Goal: Transaction & Acquisition: Purchase product/service

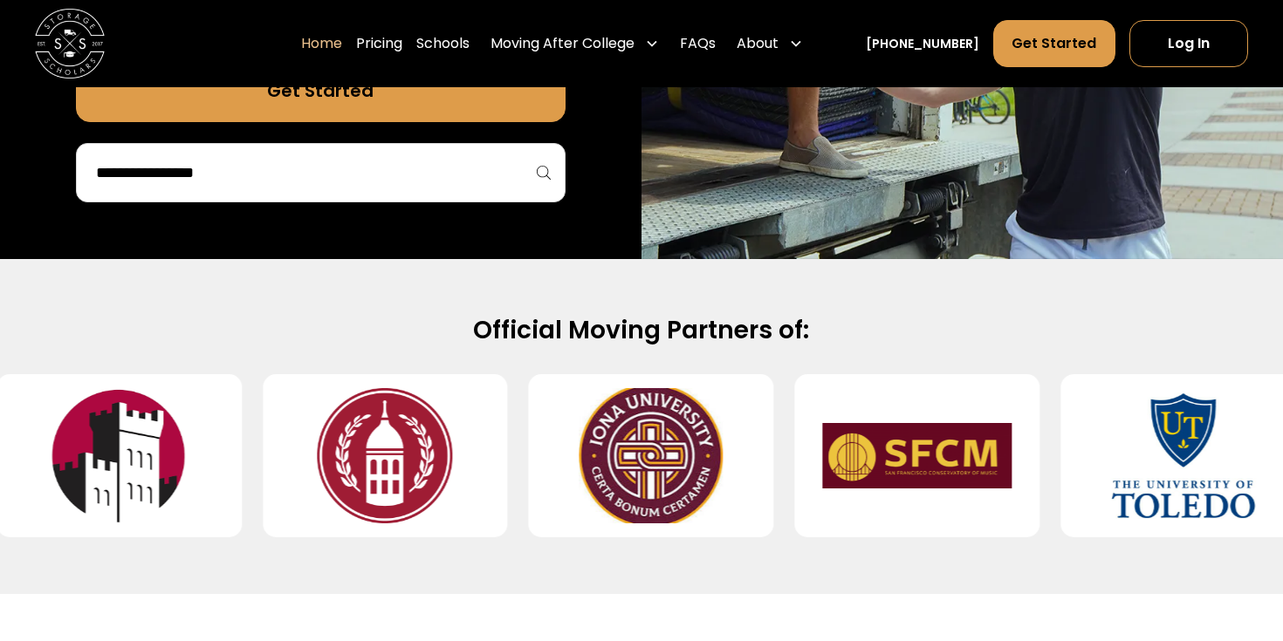
scroll to position [529, 0]
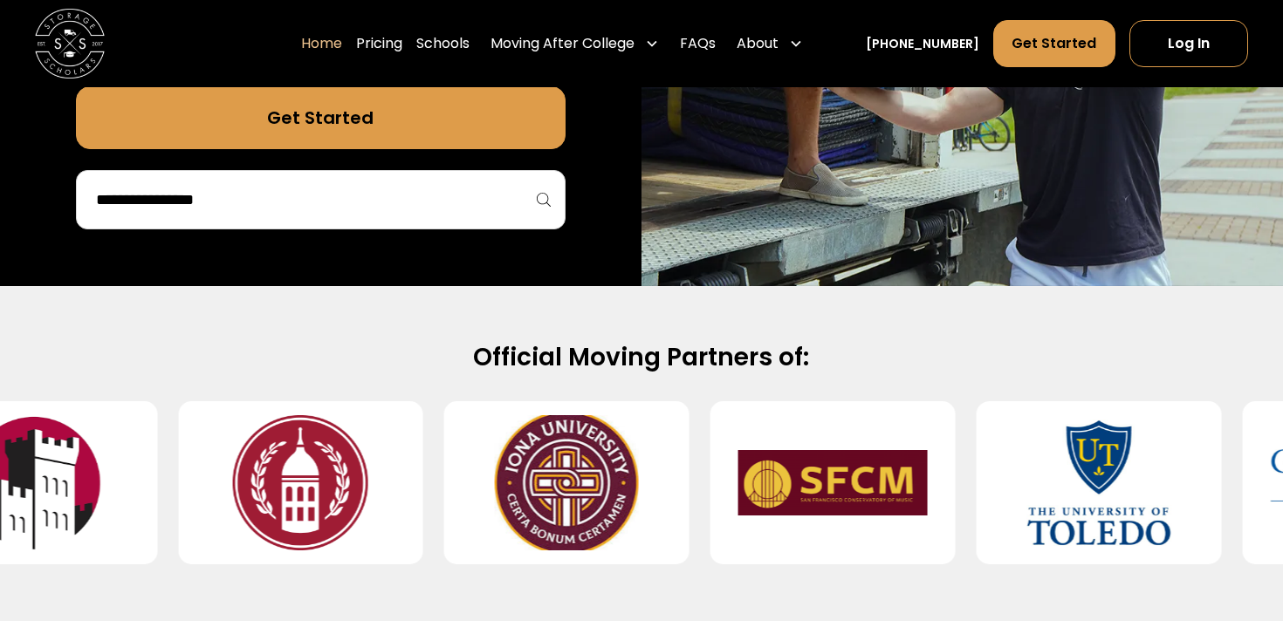
click at [276, 161] on div "Get Started" at bounding box center [321, 157] width 490 height 143
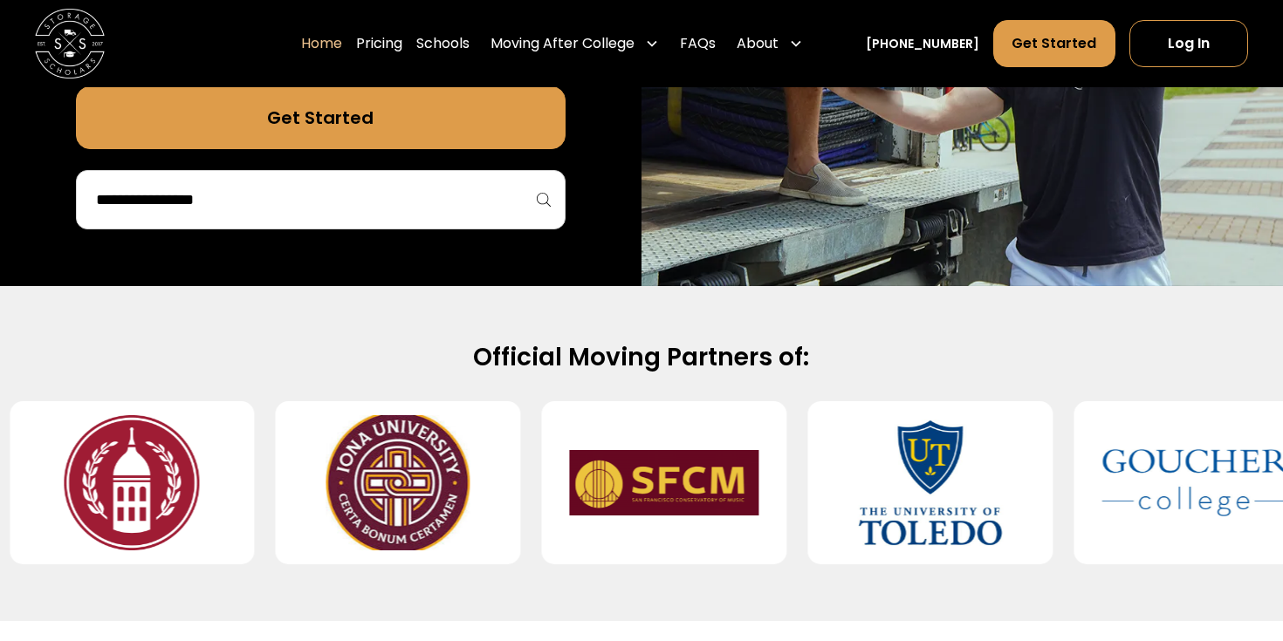
click at [276, 178] on div at bounding box center [321, 199] width 490 height 59
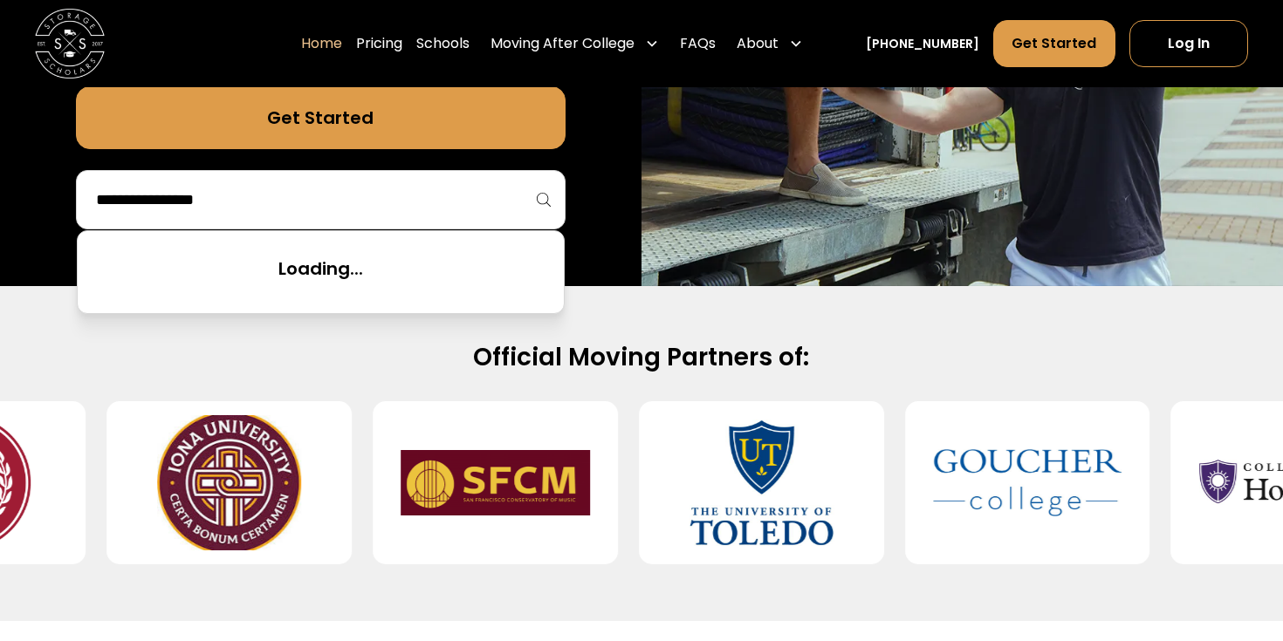
click at [268, 208] on input "search" at bounding box center [320, 200] width 453 height 30
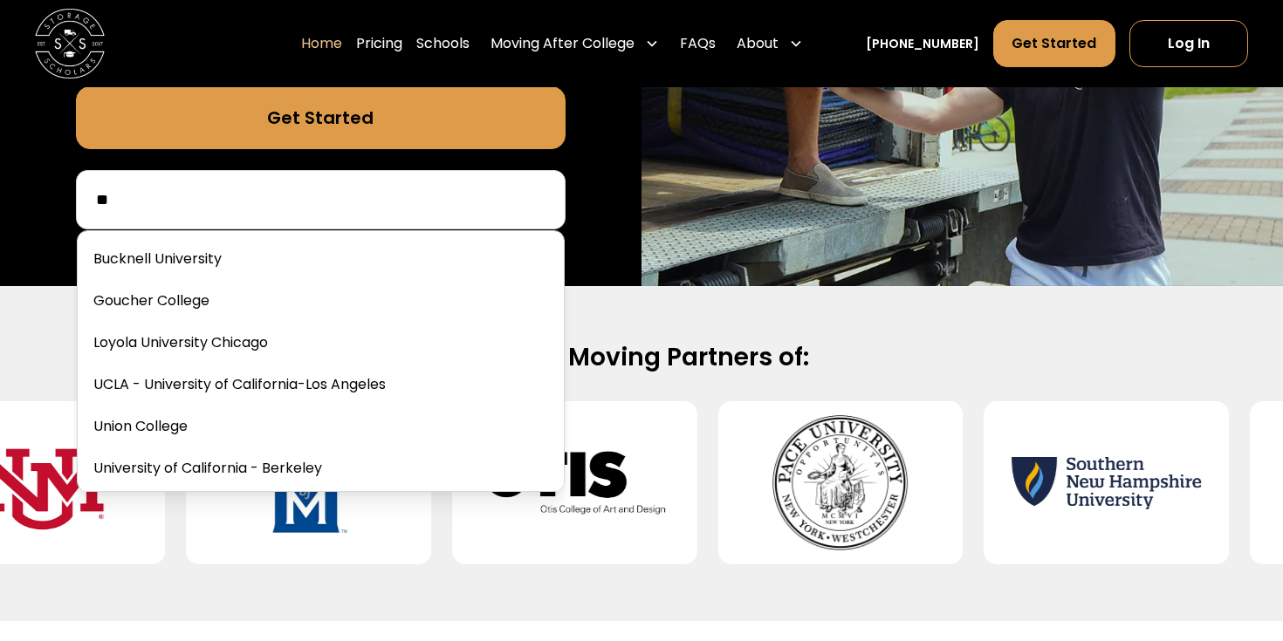
type input "*"
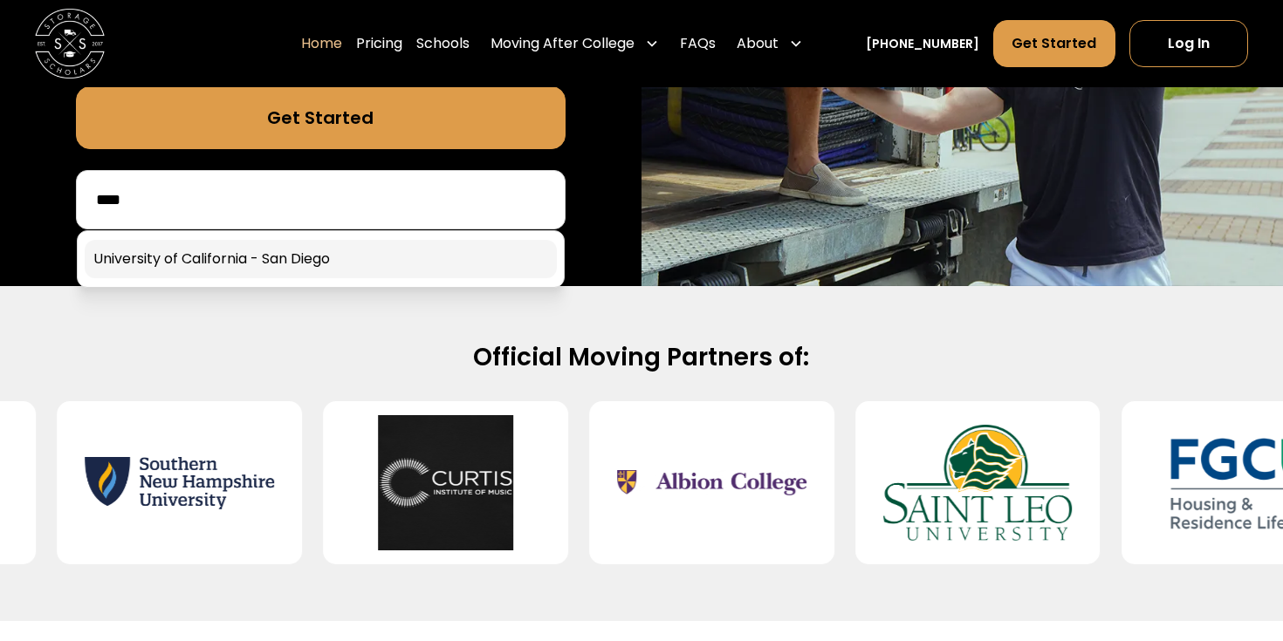
type input "****"
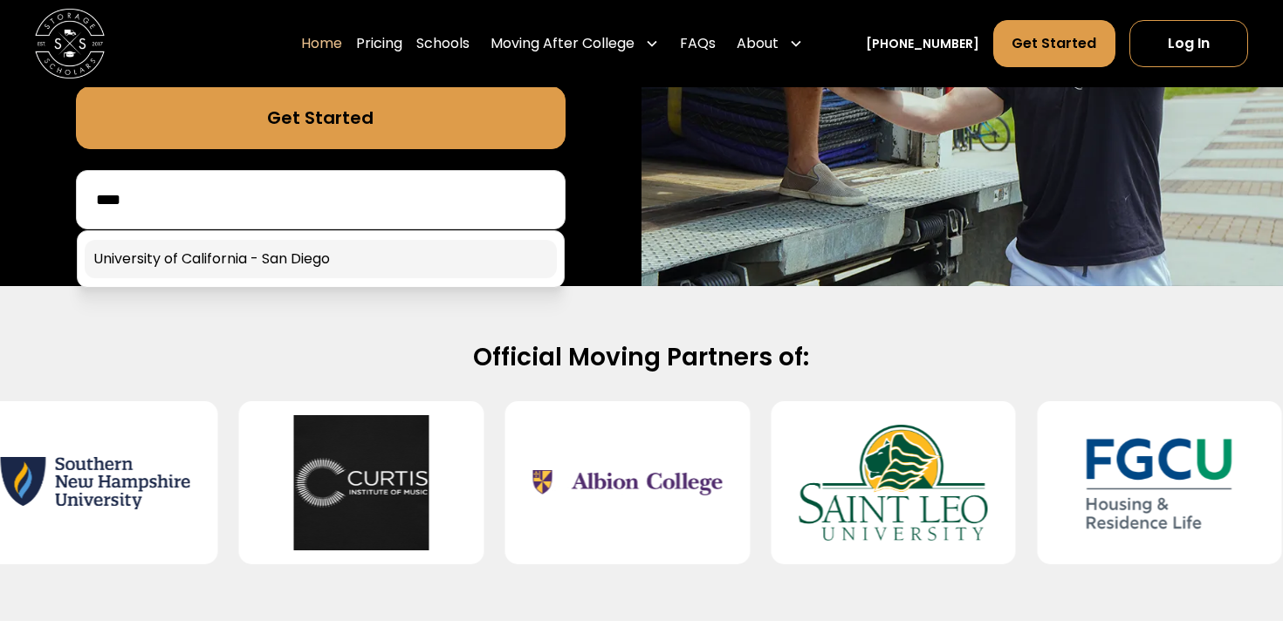
click at [323, 261] on link at bounding box center [321, 259] width 472 height 38
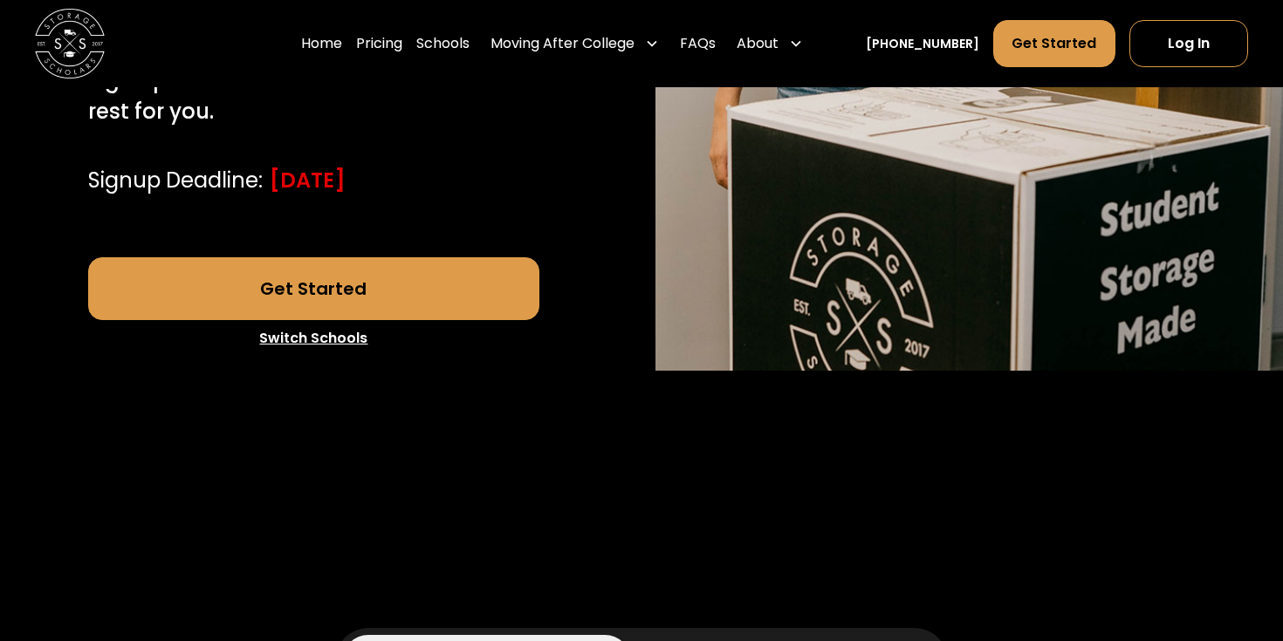
scroll to position [651, 0]
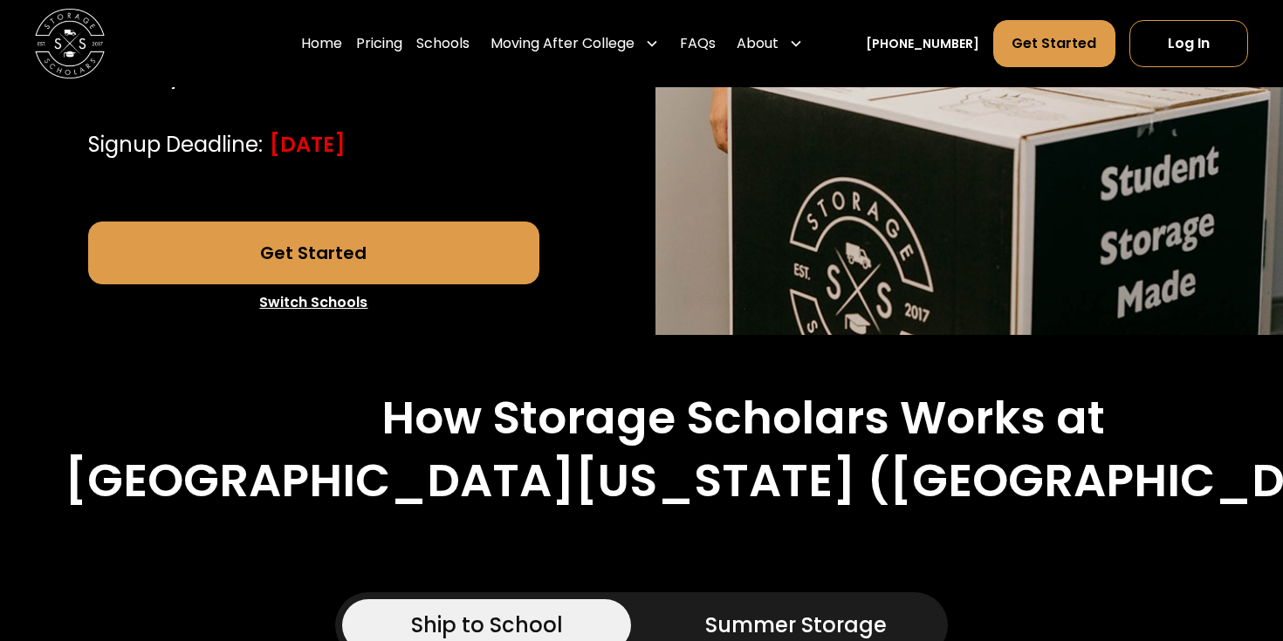
click at [393, 257] on link "Get Started" at bounding box center [314, 253] width 452 height 63
click at [402, 40] on link "Pricing" at bounding box center [379, 43] width 46 height 49
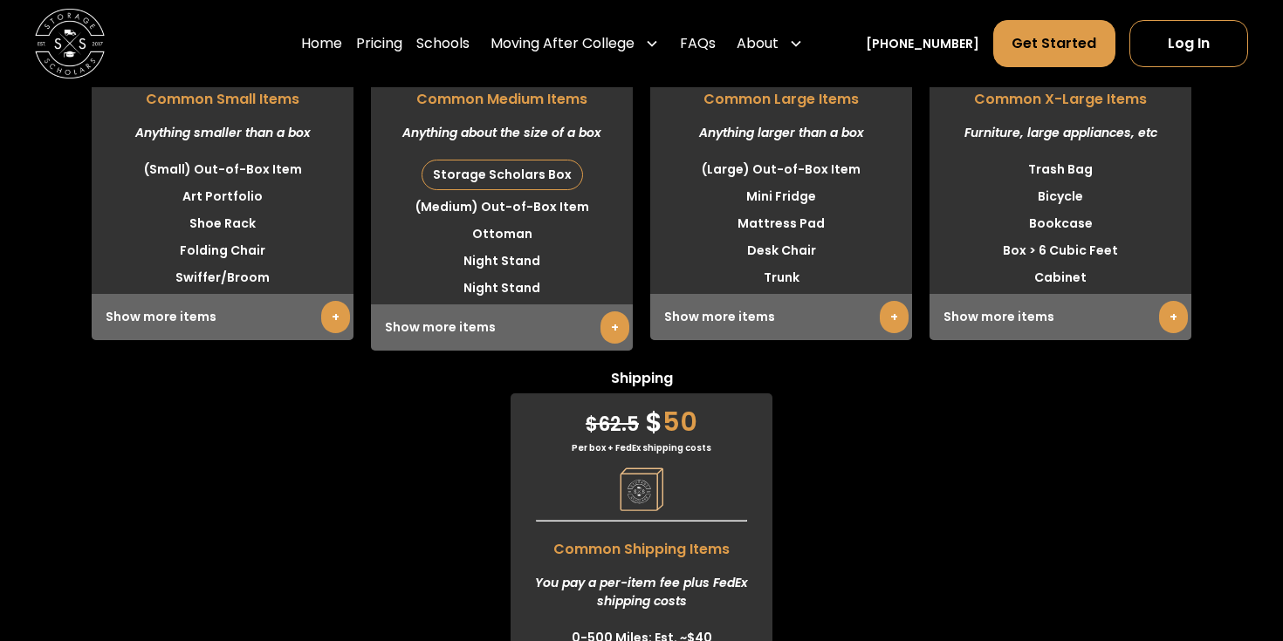
scroll to position [4642, 0]
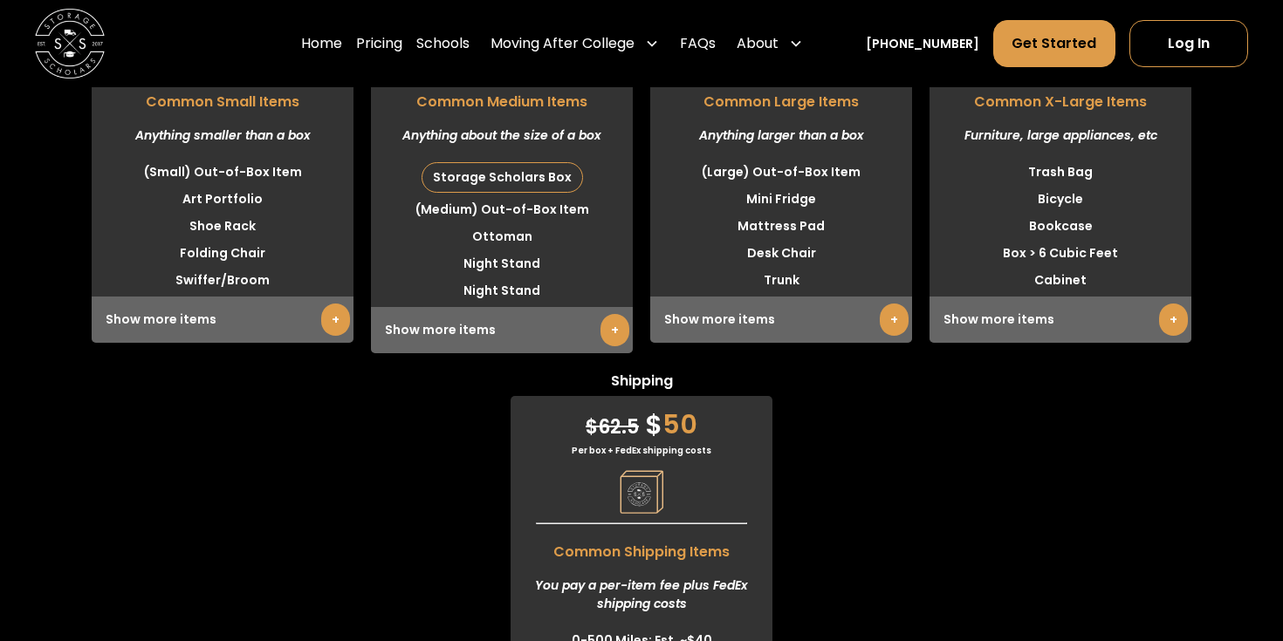
click at [606, 336] on link "+" at bounding box center [614, 330] width 29 height 32
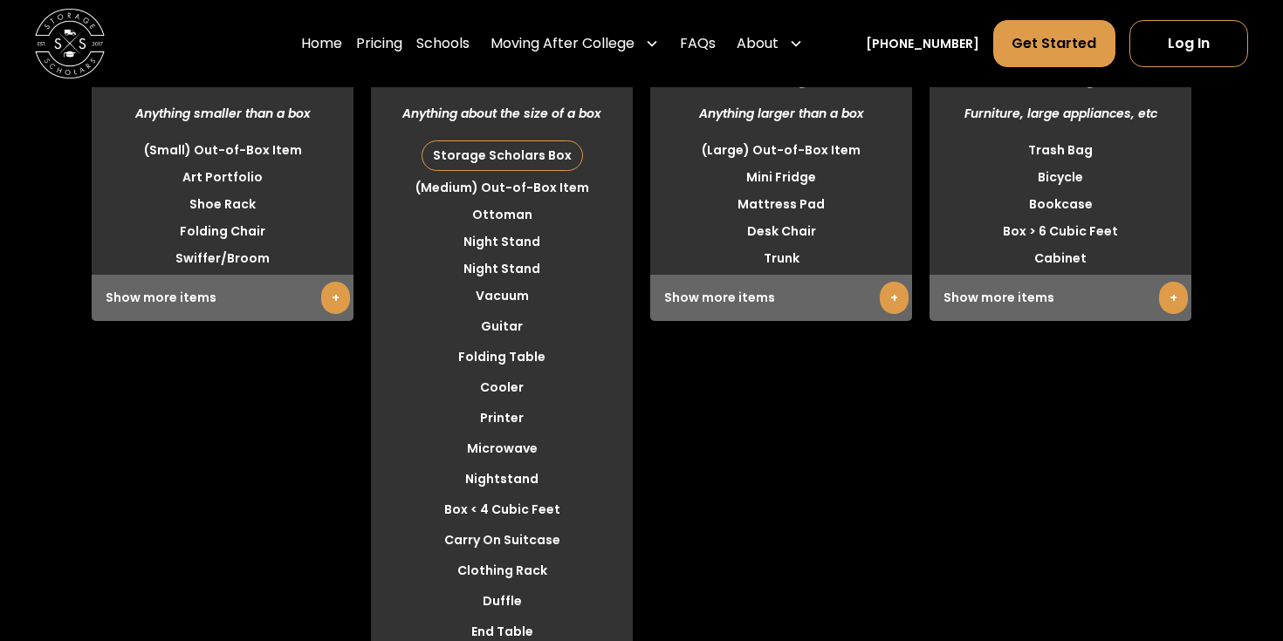
scroll to position [4671, 0]
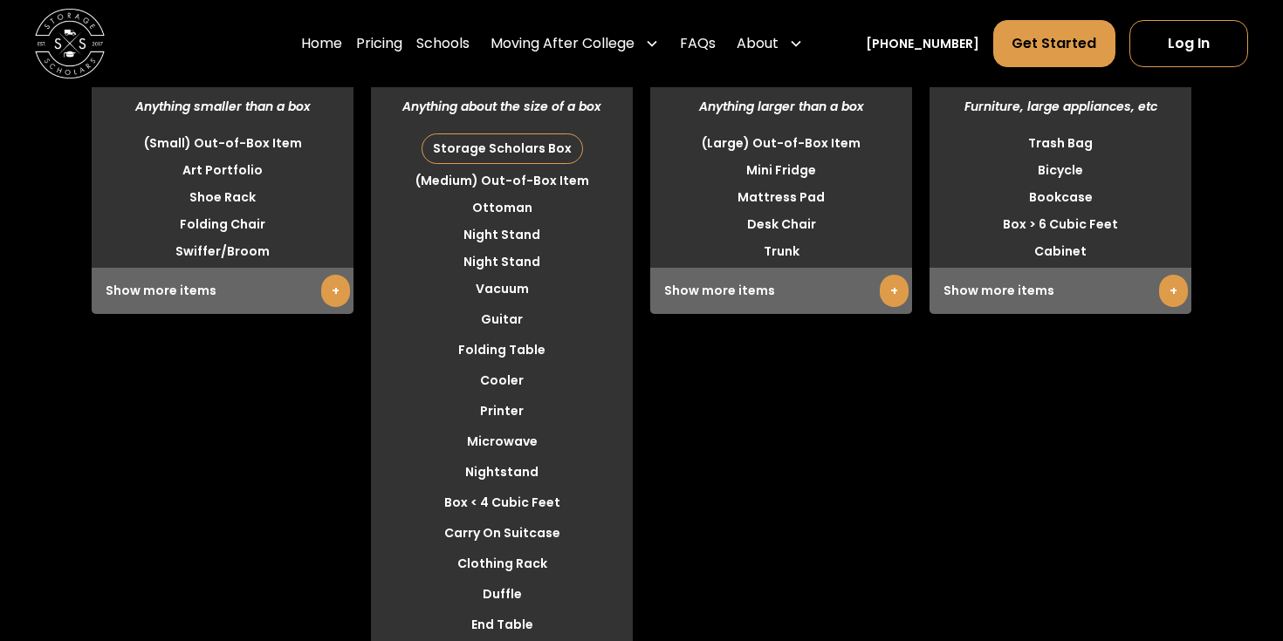
click at [329, 287] on link "+" at bounding box center [335, 291] width 29 height 32
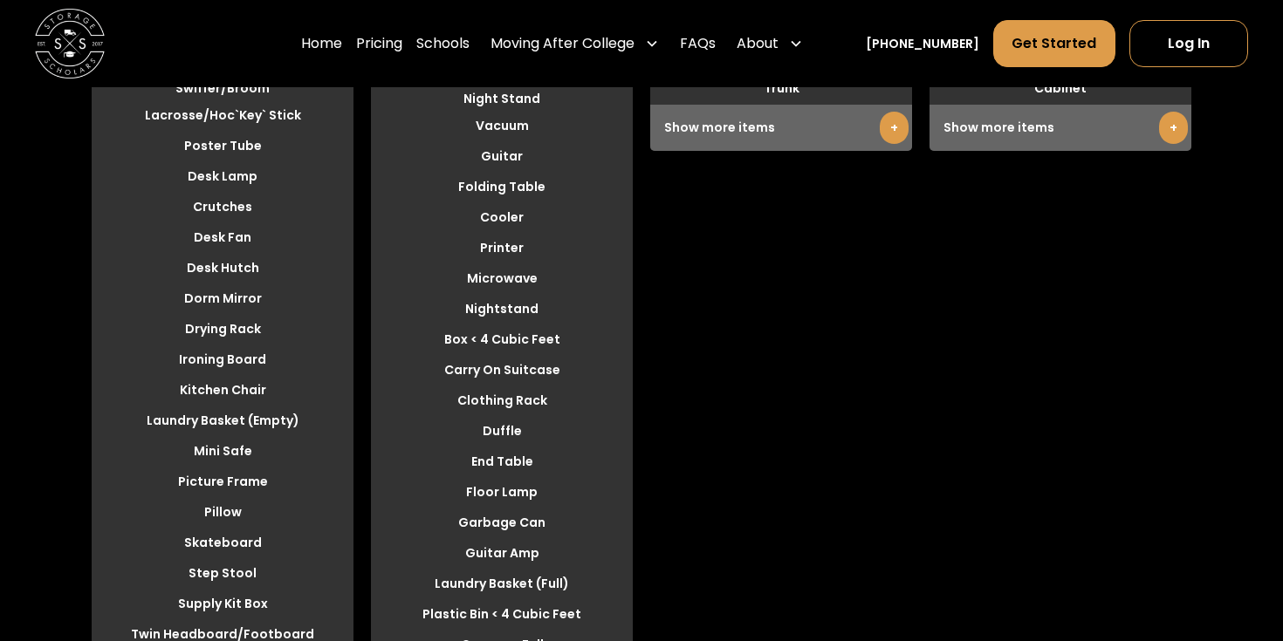
scroll to position [5090, 0]
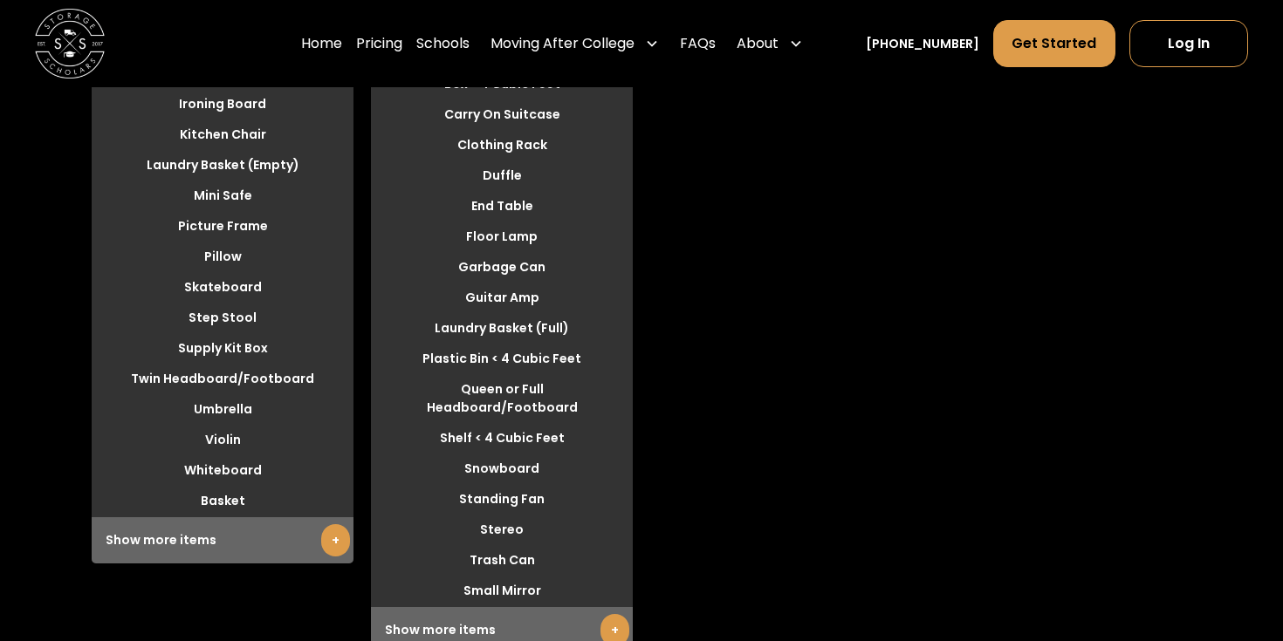
scroll to position [651, 0]
